Goal: Information Seeking & Learning: Learn about a topic

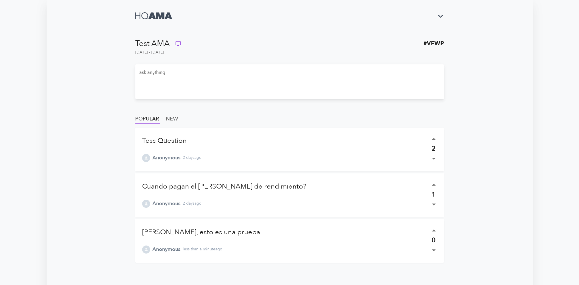
click at [434, 232] on icon "button" at bounding box center [433, 230] width 9 height 9
click at [280, 137] on p "Tess Question" at bounding box center [283, 141] width 283 height 10
click at [161, 141] on link "Tess Question" at bounding box center [164, 140] width 45 height 9
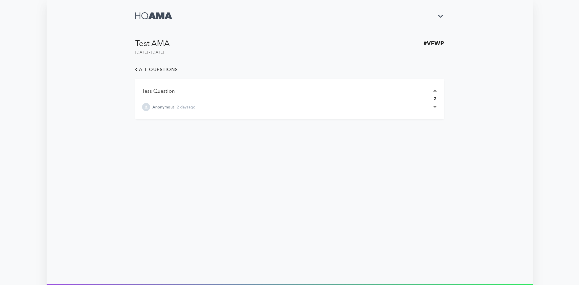
click at [183, 93] on p "Tess Question" at bounding box center [283, 91] width 282 height 8
click at [198, 109] on div "Anonymous 2 days ago" at bounding box center [283, 107] width 282 height 8
click at [168, 114] on li "Tess Question Anonymous 2 days ago 2" at bounding box center [289, 99] width 309 height 40
click at [139, 70] on span "all questions" at bounding box center [155, 70] width 45 height 8
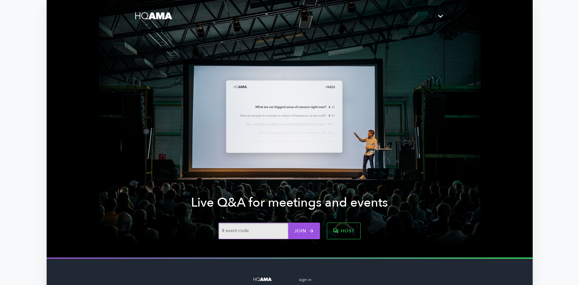
click at [342, 231] on span "host" at bounding box center [344, 231] width 22 height 8
